Goal: Book appointment/travel/reservation

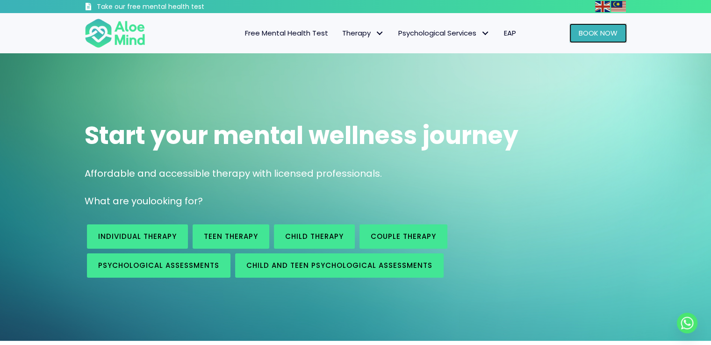
click at [588, 38] on link "Book Now" at bounding box center [598, 33] width 58 height 20
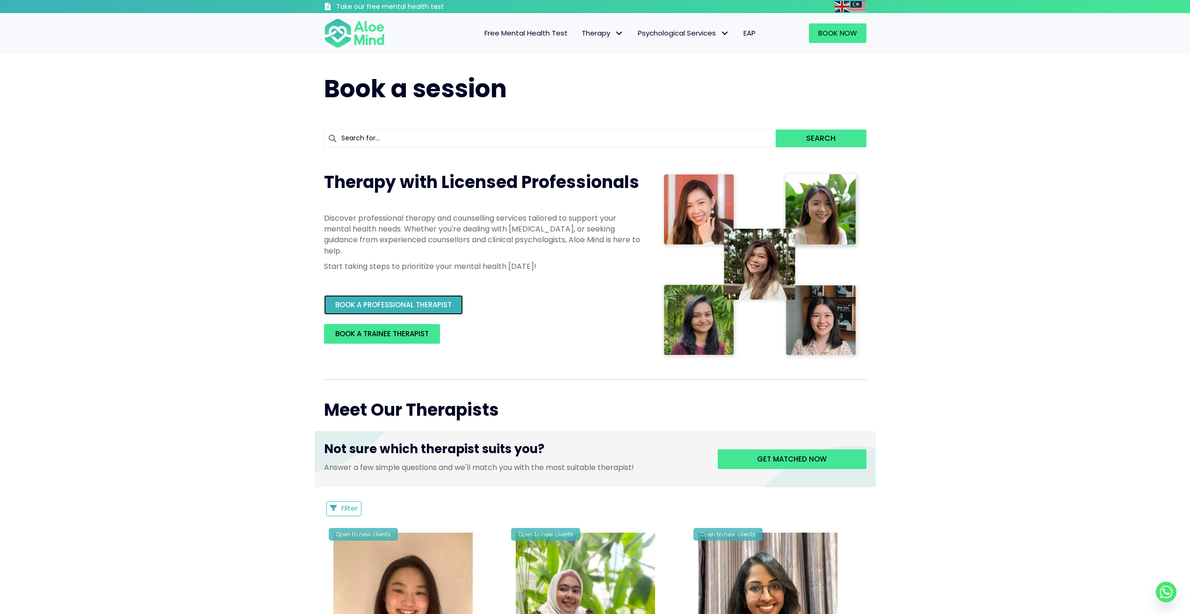
click at [363, 303] on span "BOOK A PROFESSIONAL THERAPIST" at bounding box center [393, 305] width 116 height 10
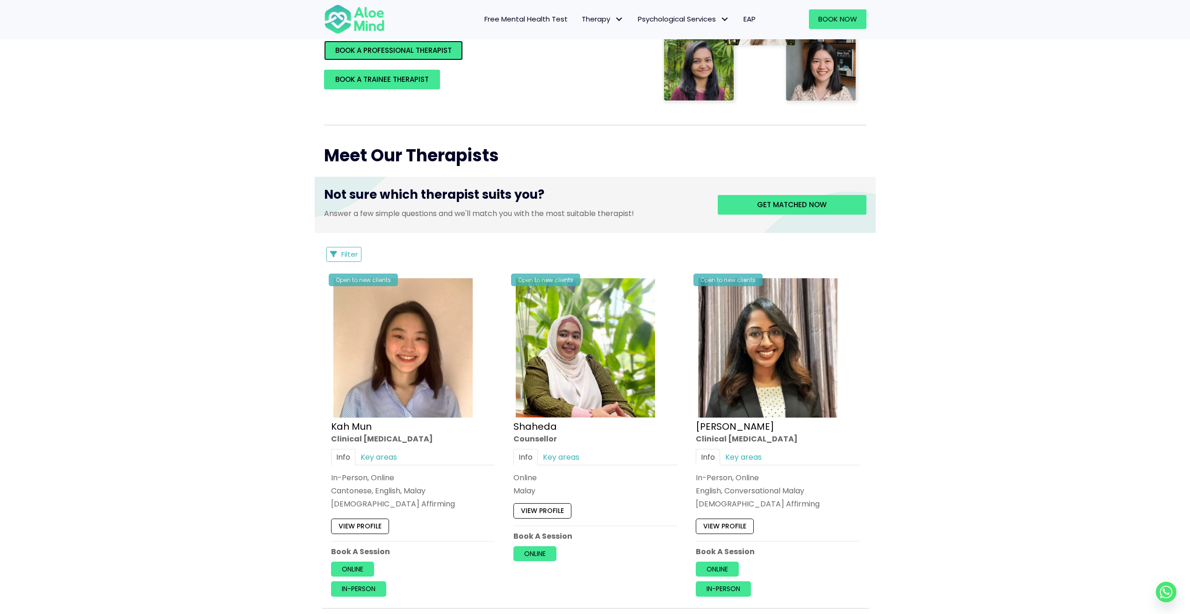
scroll to position [281, 0]
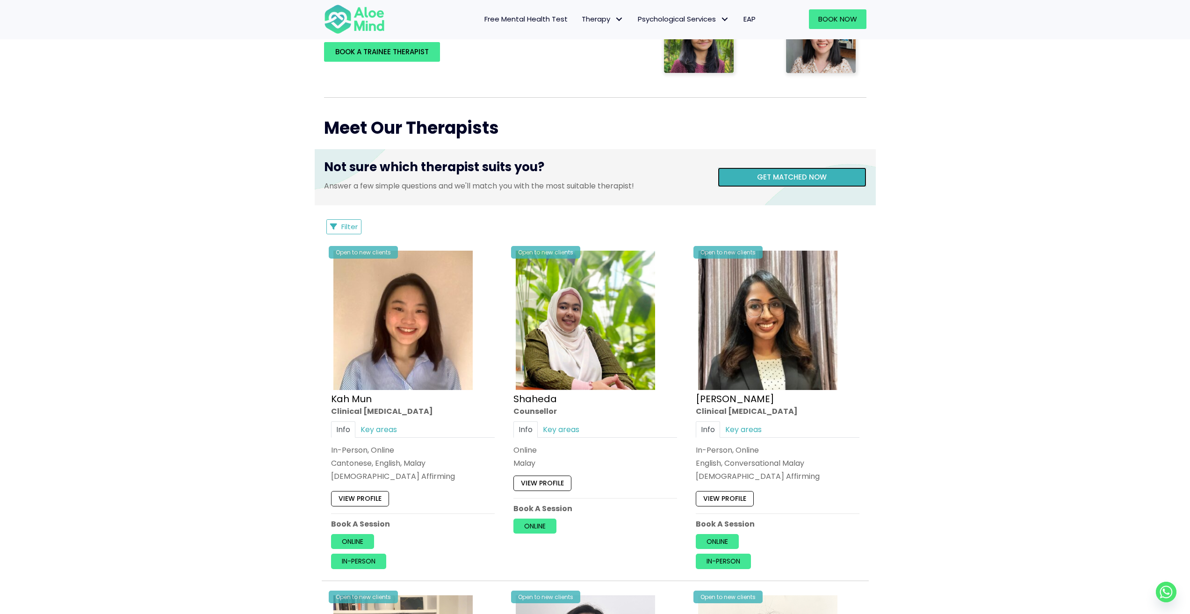
click at [711, 175] on span "Get matched now" at bounding box center [792, 177] width 70 height 10
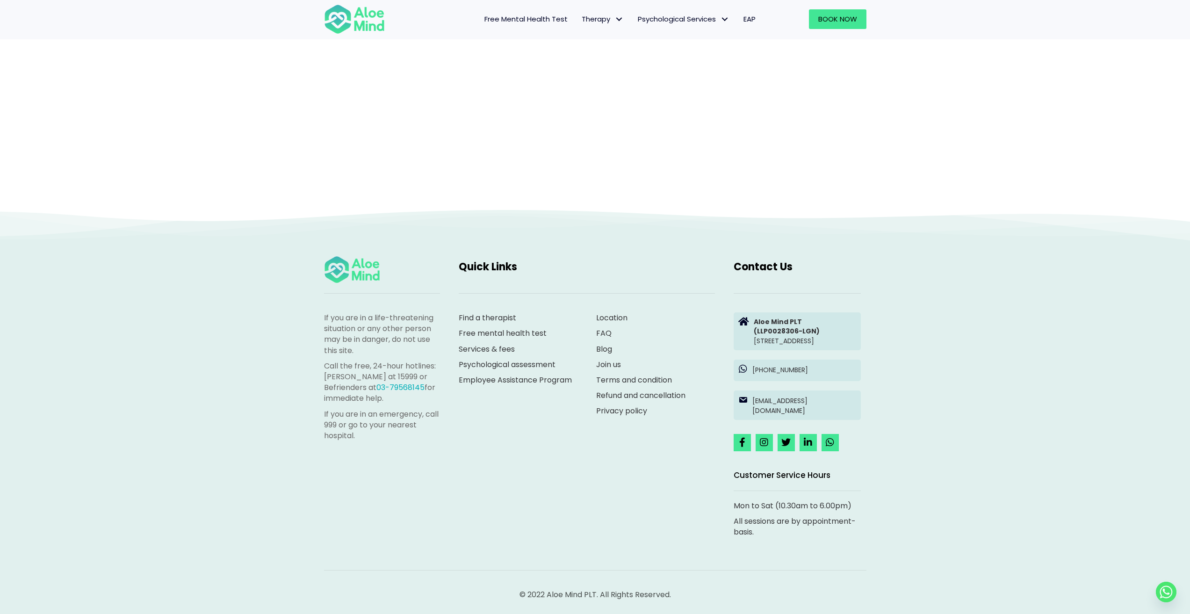
scroll to position [96, 0]
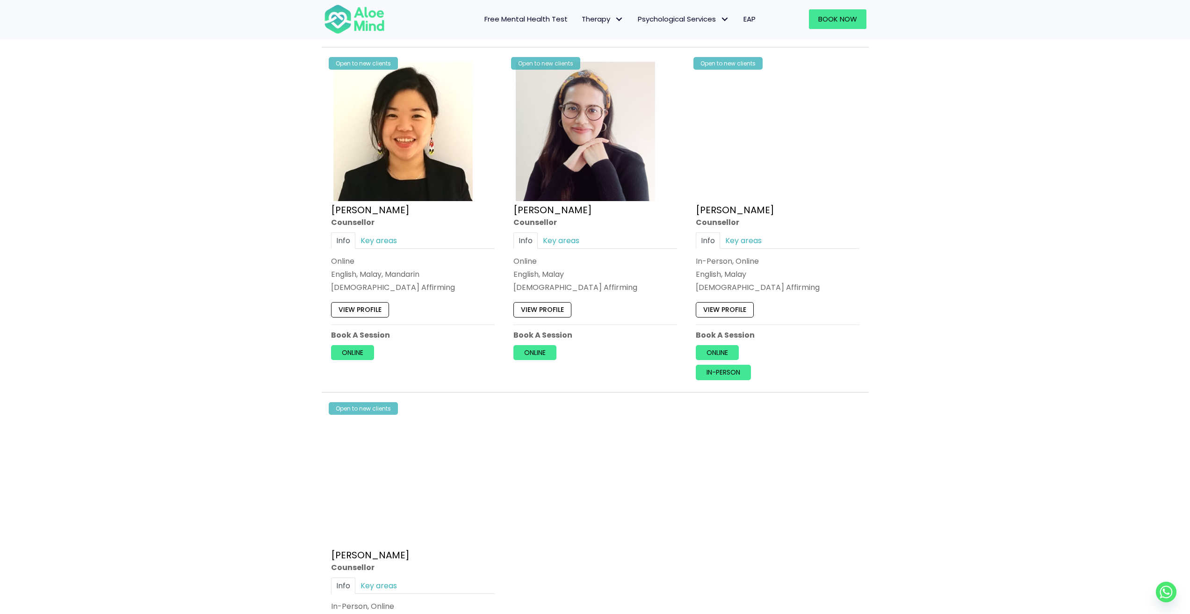
scroll to position [888, 0]
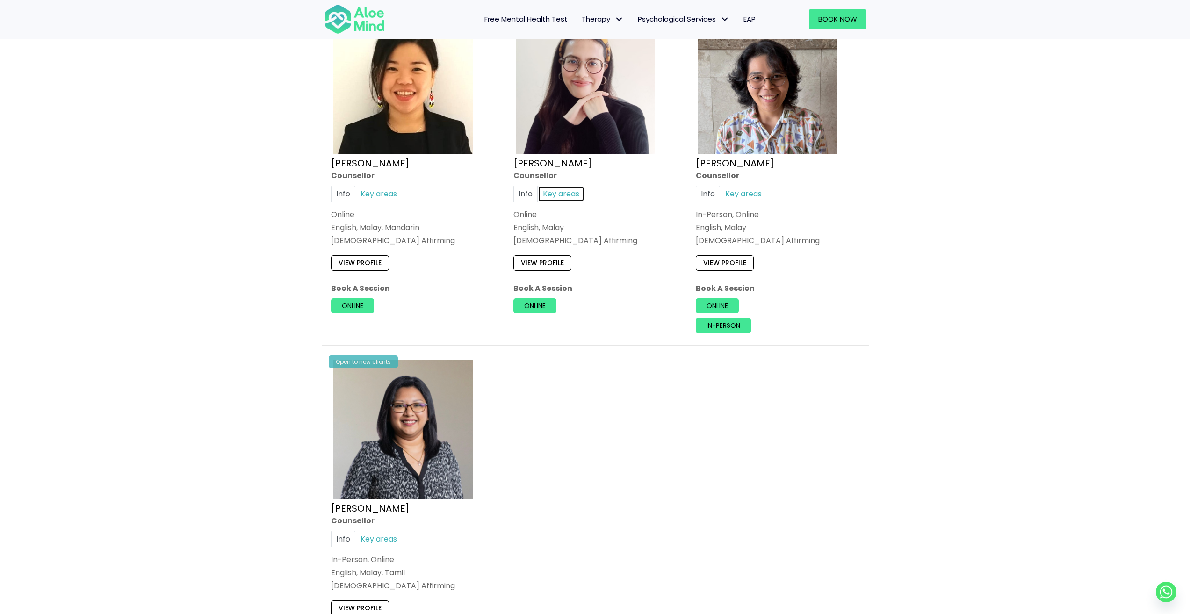
click at [562, 198] on link "Key areas" at bounding box center [561, 194] width 47 height 16
click at [531, 196] on link "Info" at bounding box center [525, 194] width 24 height 16
click at [563, 258] on link "View profile" at bounding box center [542, 262] width 58 height 15
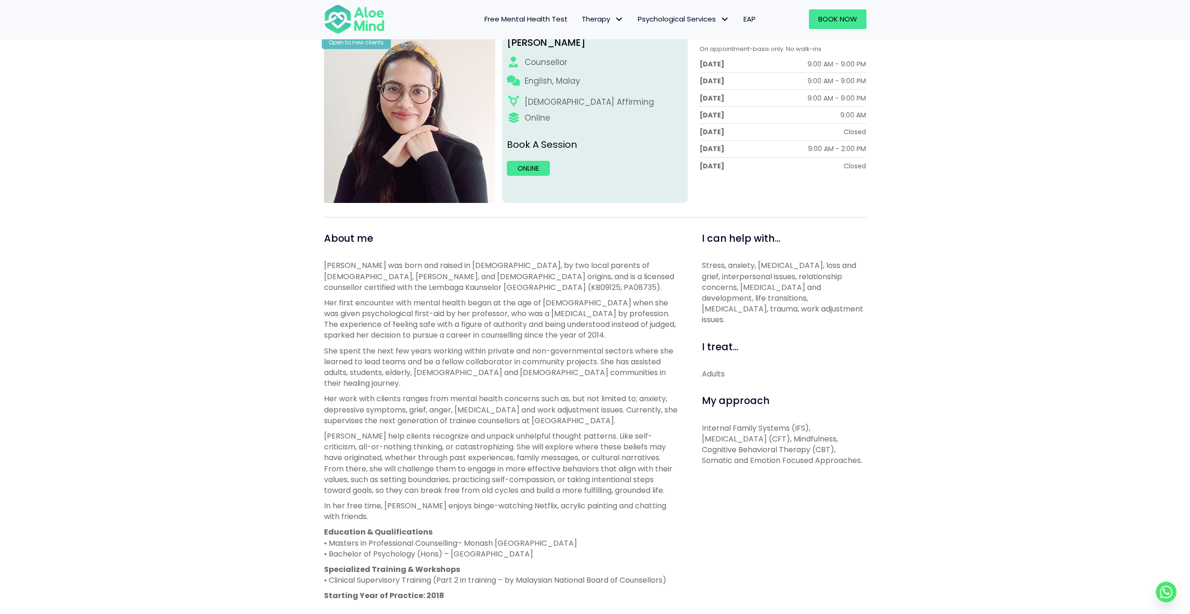
scroll to position [187, 0]
